Goal: Go to known website: Access a specific website the user already knows

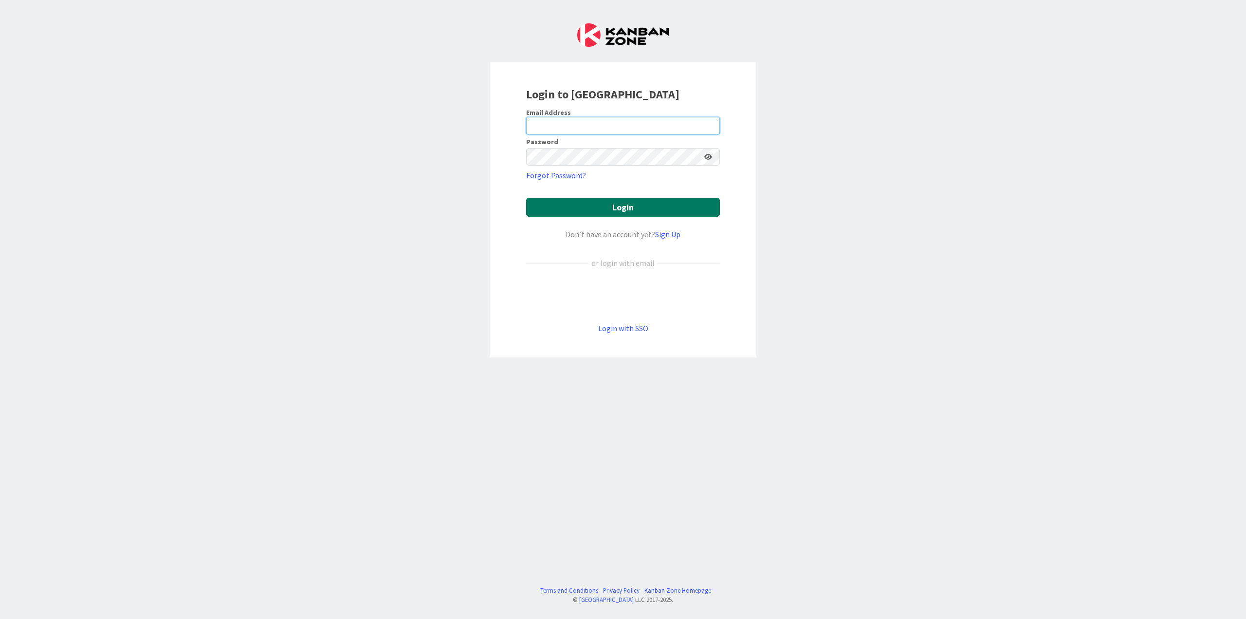
type input "[PERSON_NAME][EMAIL_ADDRESS][DOMAIN_NAME]"
click at [624, 207] on button "Login" at bounding box center [623, 207] width 194 height 19
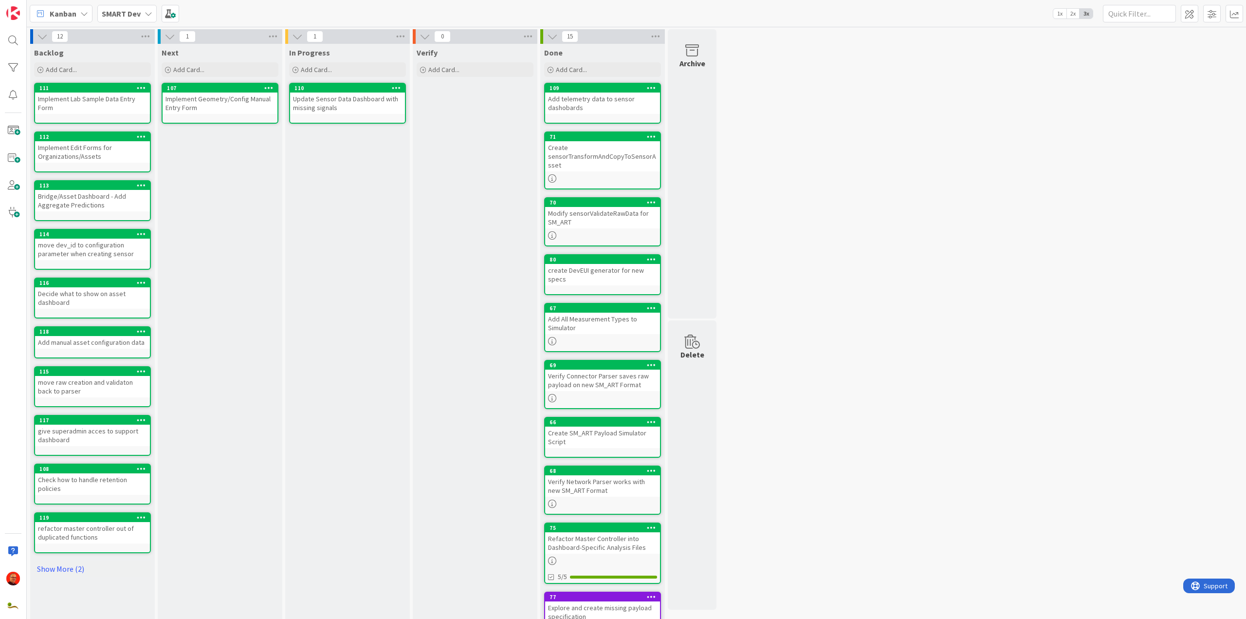
click at [369, 224] on div "In Progress Add Card... 110 Update Sensor Data Dashboard with missing signals" at bounding box center [347, 354] width 125 height 620
